Goal: Transaction & Acquisition: Download file/media

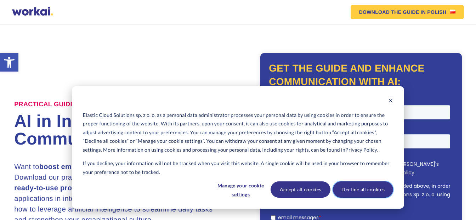
click at [348, 190] on button "Decline all cookies" at bounding box center [363, 189] width 60 height 16
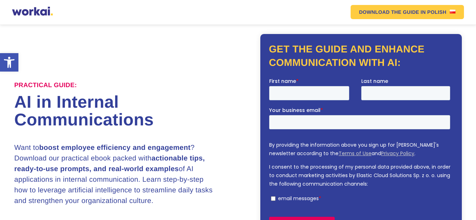
scroll to position [15, 0]
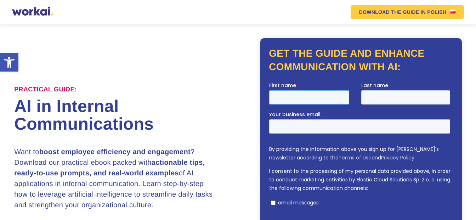
click at [283, 96] on input "First name *" at bounding box center [309, 97] width 80 height 14
type input "Adel"
click at [369, 98] on input "Last name" at bounding box center [405, 97] width 89 height 14
type input "Zahran"
click at [285, 126] on input "Your business email *" at bounding box center [359, 126] width 181 height 14
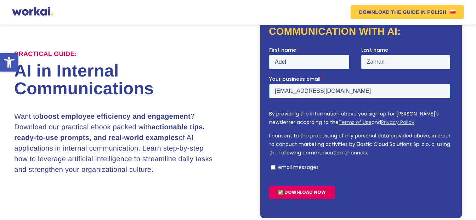
scroll to position [44, 0]
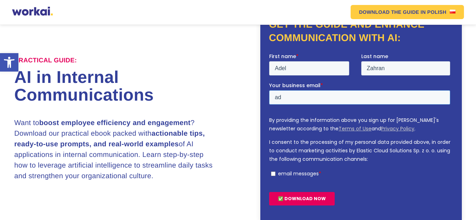
type input "a"
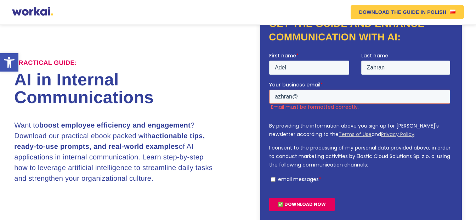
scroll to position [41, 0]
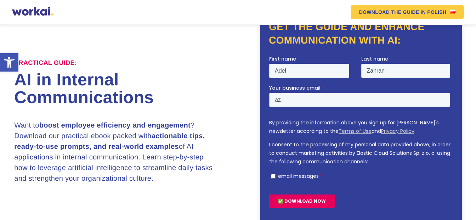
type input "a"
type input "[EMAIL_ADDRESS][DOMAIN_NAME]"
click at [269, 194] on input "✅ DOWNLOAD NOW" at bounding box center [302, 200] width 66 height 13
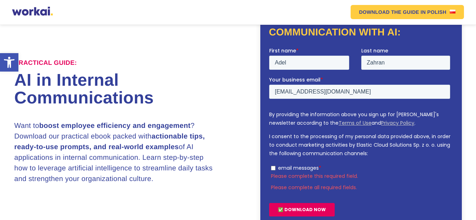
click at [273, 169] on input "email messages *" at bounding box center [273, 167] width 5 height 5
checkbox input "true"
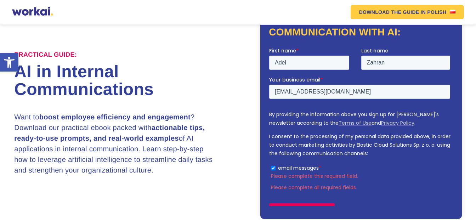
scroll to position [41, 0]
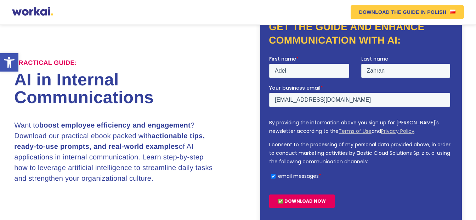
click at [296, 202] on input "✅ DOWNLOAD NOW" at bounding box center [302, 200] width 66 height 13
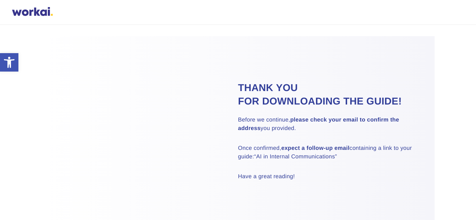
click at [296, 212] on p at bounding box center [327, 216] width 179 height 8
